Goal: Check status: Check status

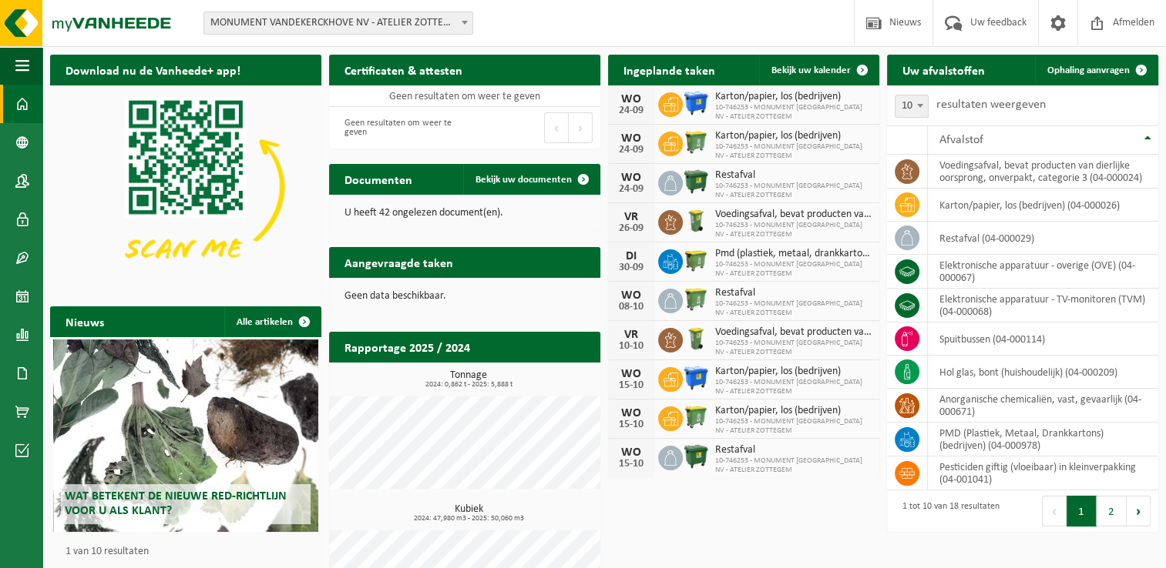
click at [359, 24] on span "MONUMENT VANDEKERCKHOVE NV - ATELIER ZOTTEGEM - 10-746253" at bounding box center [338, 23] width 268 height 22
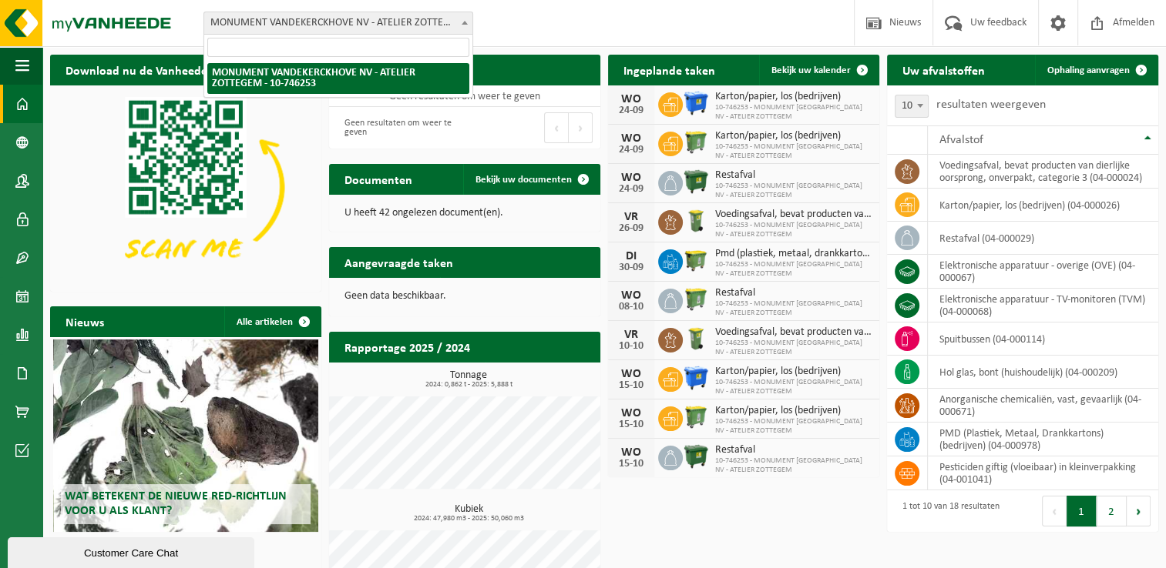
click at [255, 29] on span "MONUMENT VANDEKERCKHOVE NV - ATELIER ZOTTEGEM - 10-746253" at bounding box center [338, 23] width 268 height 22
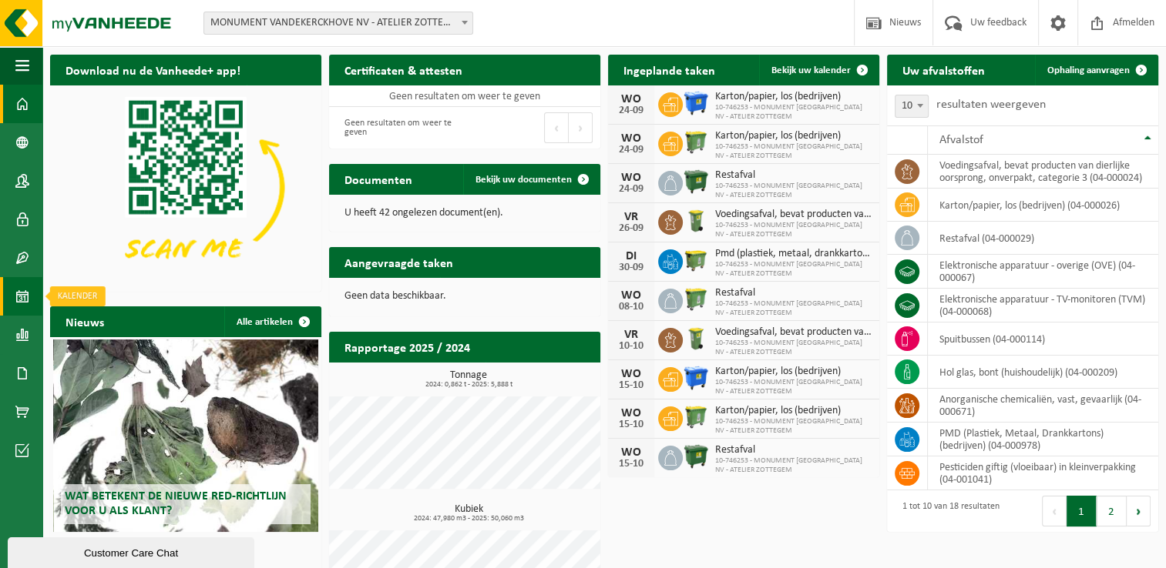
click at [25, 297] on span at bounding box center [22, 296] width 14 height 39
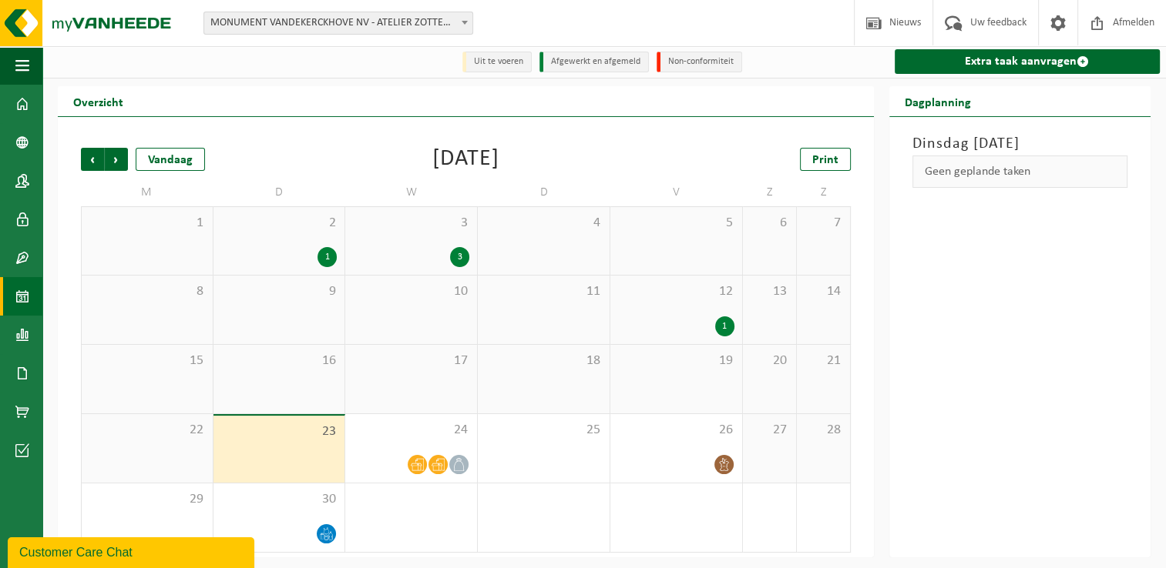
scroll to position [2, 0]
click at [434, 442] on div "24" at bounding box center [411, 448] width 132 height 69
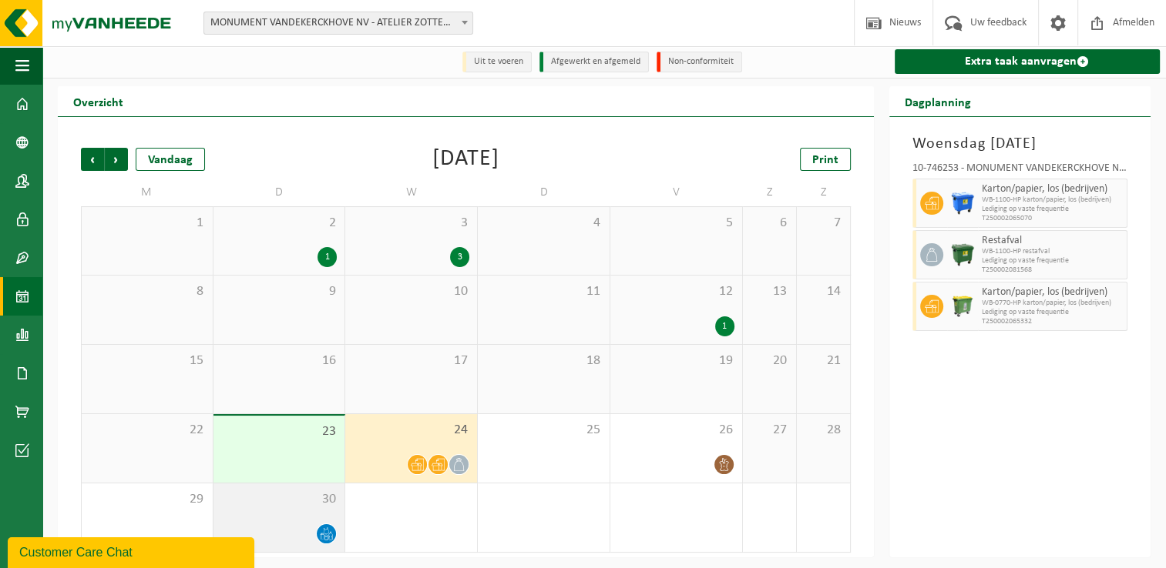
click at [287, 519] on div "30" at bounding box center [279, 518] width 132 height 69
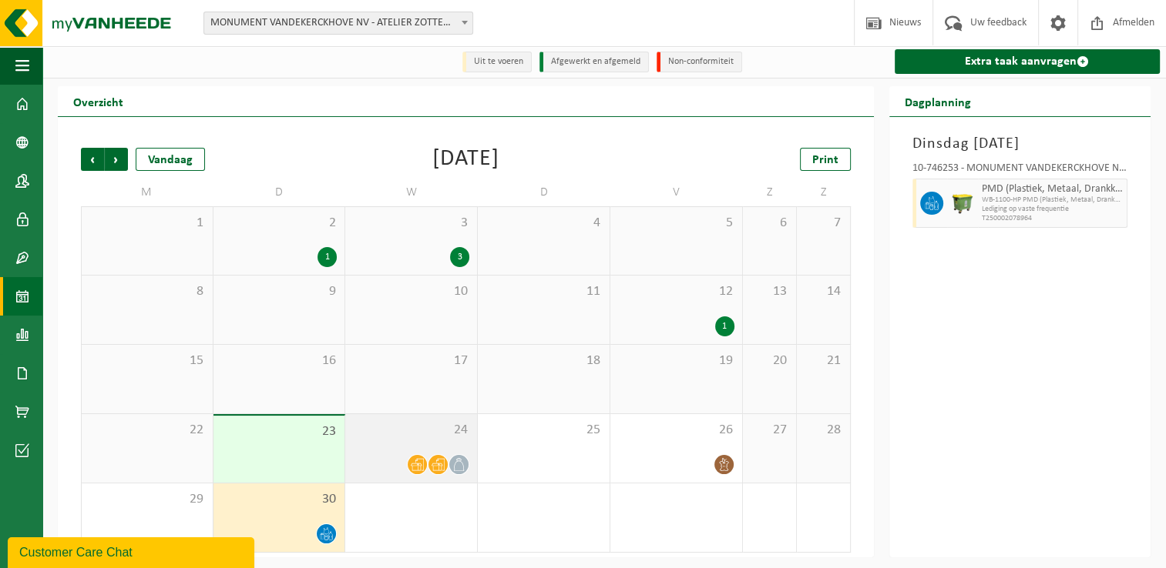
click at [417, 438] on span "24" at bounding box center [411, 430] width 116 height 17
